Goal: Task Accomplishment & Management: Use online tool/utility

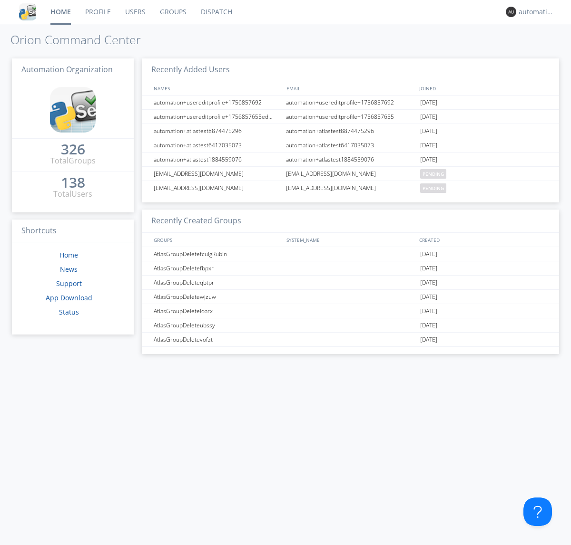
click at [215, 12] on link "Dispatch" at bounding box center [216, 12] width 46 height 24
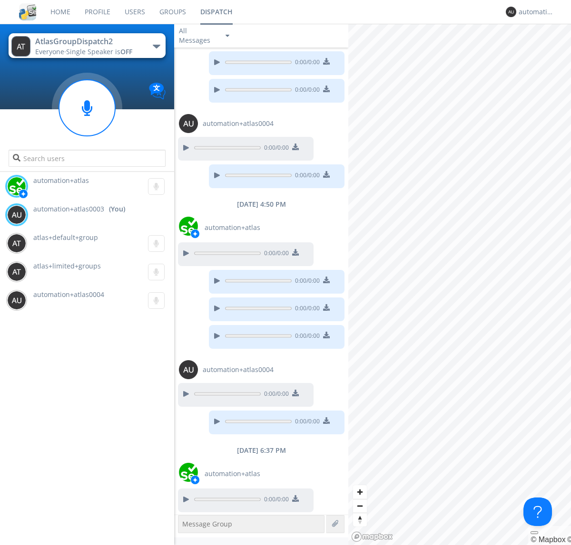
scroll to position [76, 0]
click at [156, 46] on div "button" at bounding box center [157, 47] width 8 height 4
click at [0, 0] on span "AtlasGroupDispatch" at bounding box center [0, 0] width 0 height 0
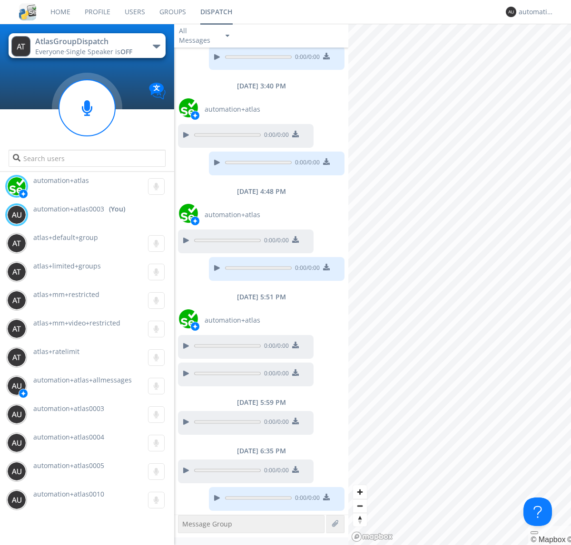
scroll to position [140, 0]
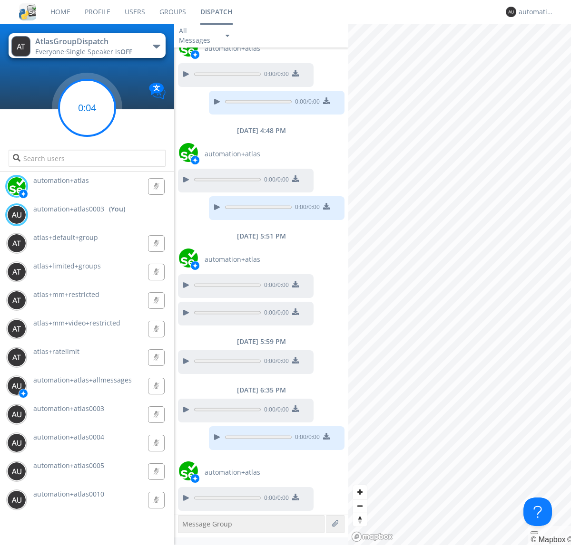
click at [87, 108] on g at bounding box center [87, 108] width 56 height 56
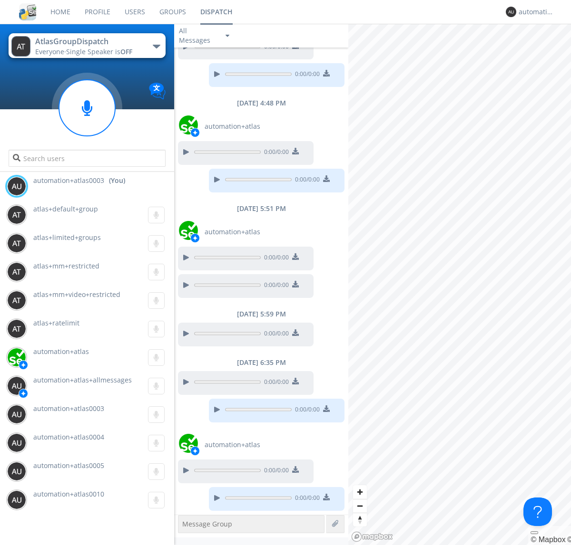
click at [156, 46] on div "button" at bounding box center [157, 47] width 8 height 4
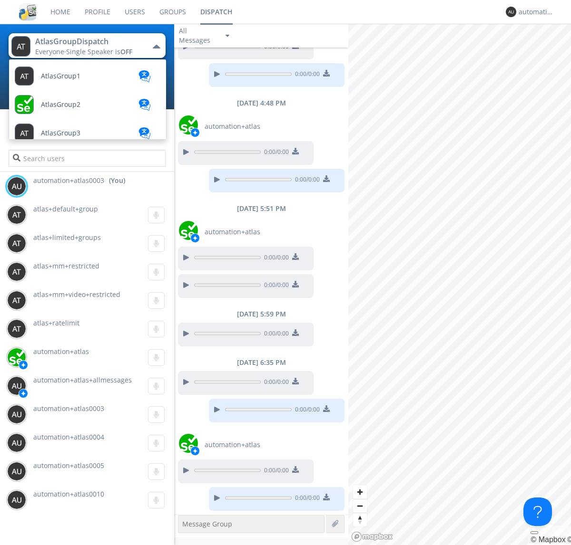
click at [74, 472] on span "AtlasGroupDispatch2" at bounding box center [75, 475] width 68 height 7
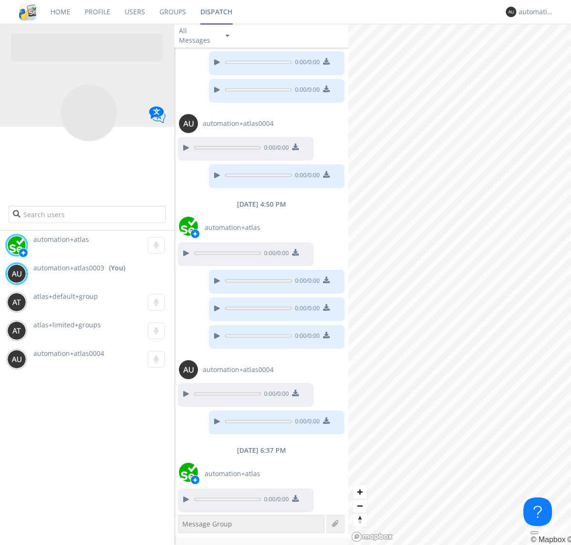
scroll to position [76, 0]
